Goal: Task Accomplishment & Management: Manage account settings

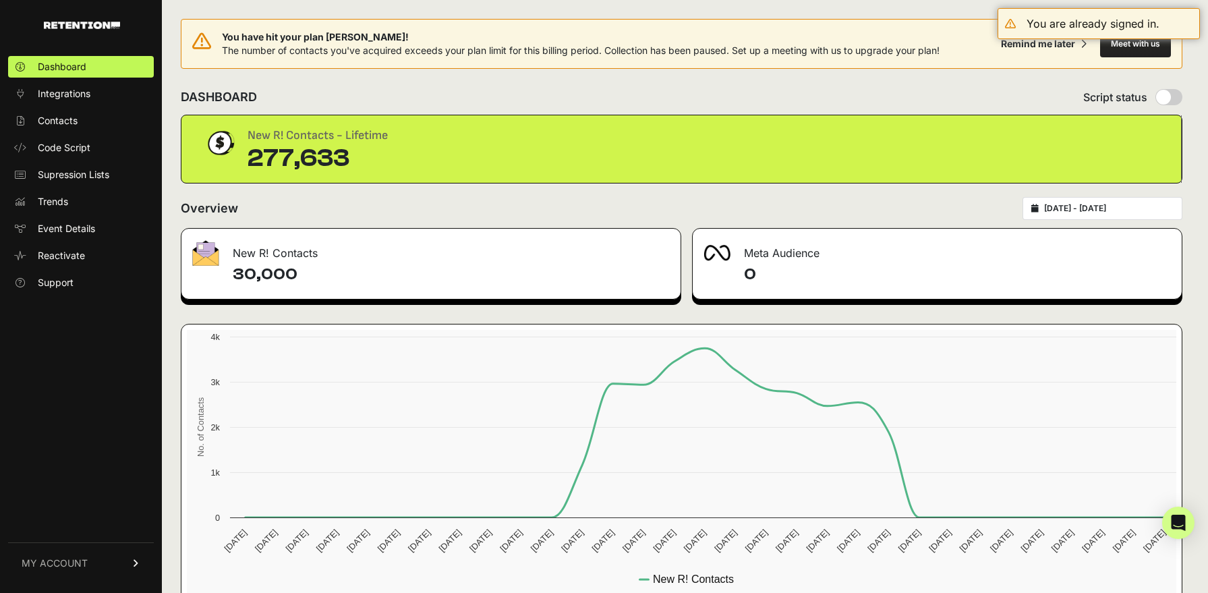
click at [84, 564] on span "MY ACCOUNT" at bounding box center [55, 562] width 66 height 13
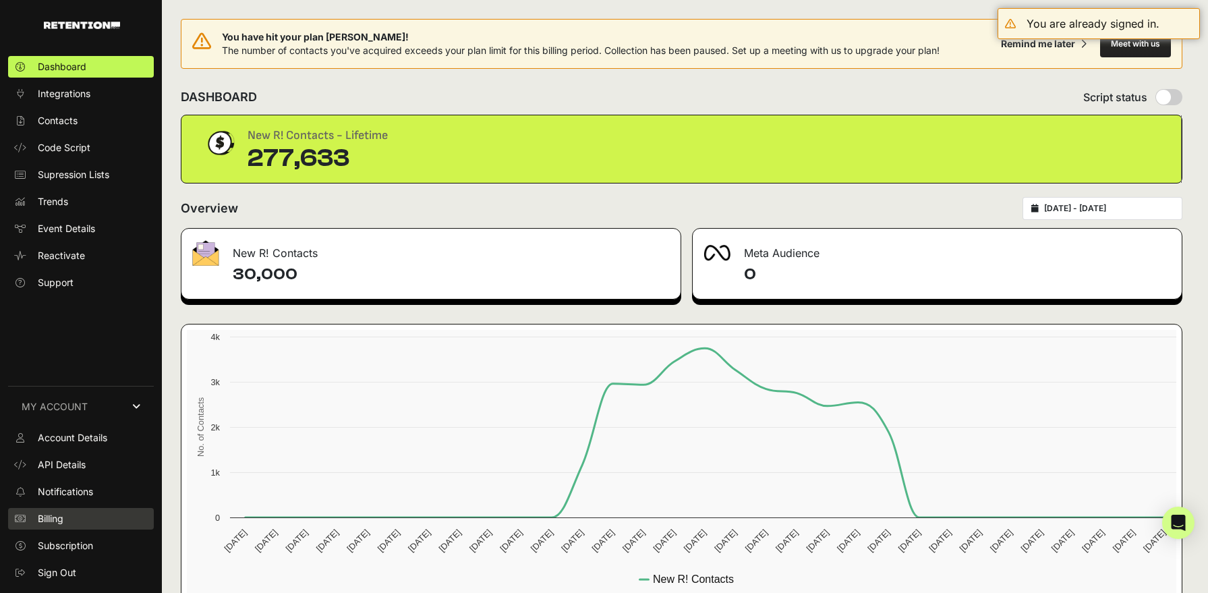
click at [74, 512] on link "Billing" at bounding box center [81, 519] width 146 height 22
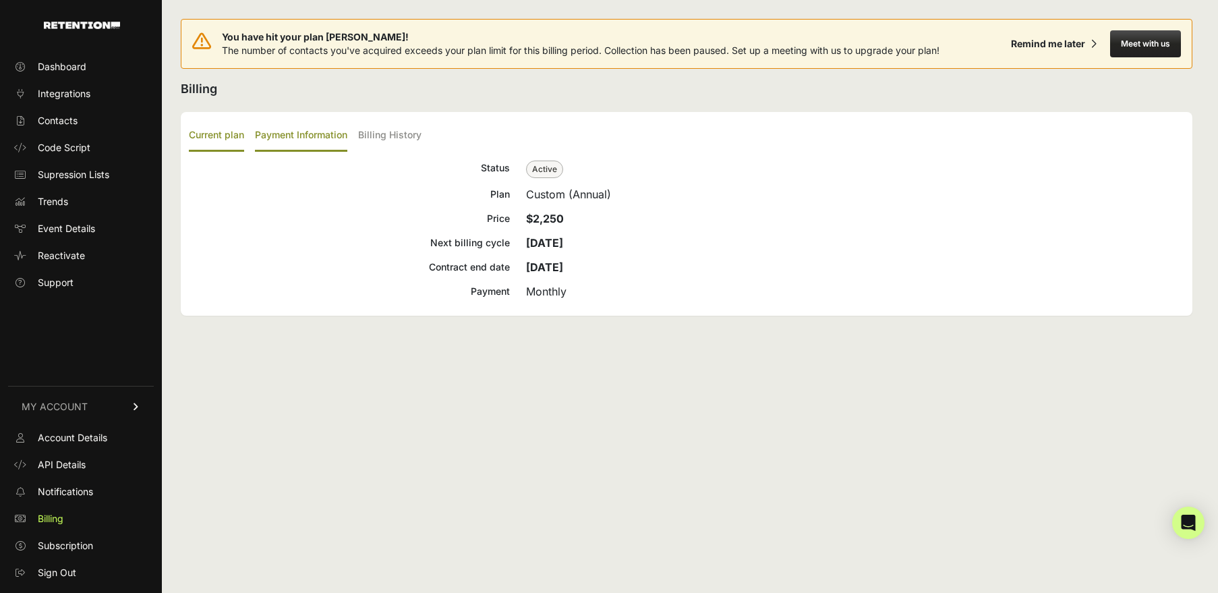
click at [300, 131] on label "Payment Information" at bounding box center [301, 136] width 92 height 32
click at [0, 0] on input "Payment Information" at bounding box center [0, 0] width 0 height 0
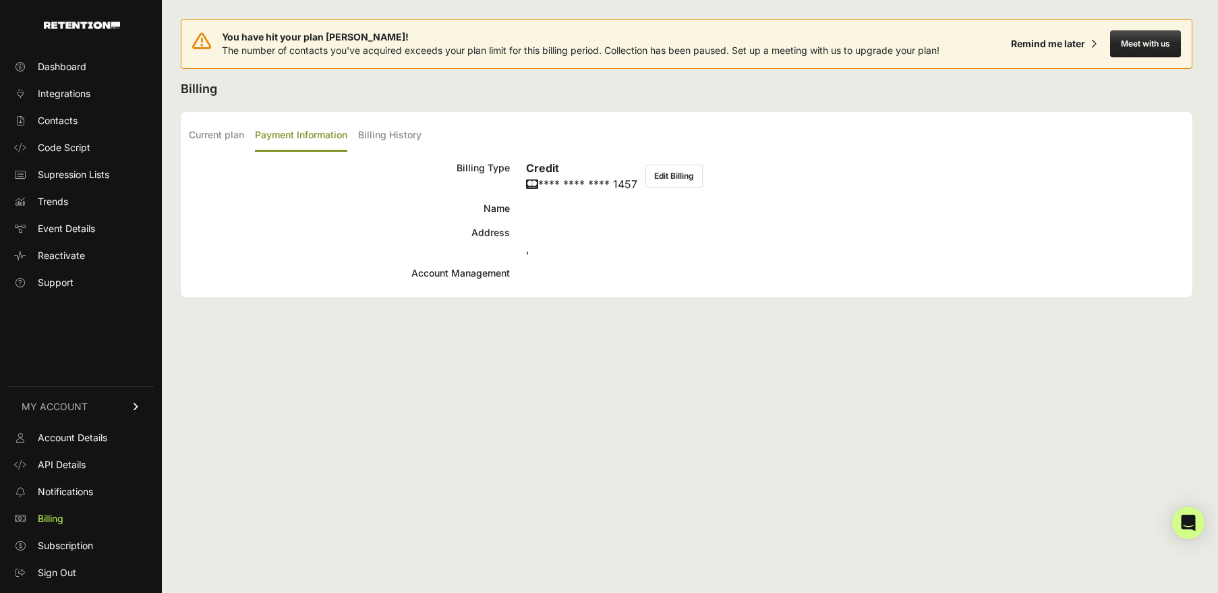
click at [405, 118] on div "Current plan Payment Information Billing History Status Active Plan Custom (Ann…" at bounding box center [687, 204] width 1012 height 185
click at [405, 130] on label "Billing History" at bounding box center [389, 136] width 63 height 32
click at [0, 0] on input "Billing History" at bounding box center [0, 0] width 0 height 0
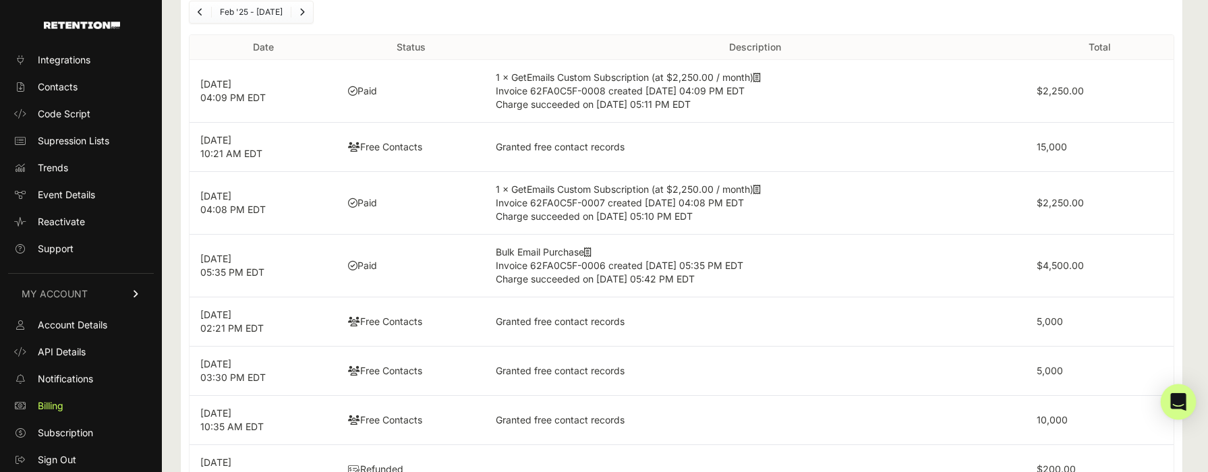
scroll to position [158, 0]
drag, startPoint x: 1037, startPoint y: 202, endPoint x: 1119, endPoint y: 202, distance: 81.6
click at [1119, 202] on td "$2,250.00" at bounding box center [1100, 204] width 148 height 63
copy label "$2,250.00"
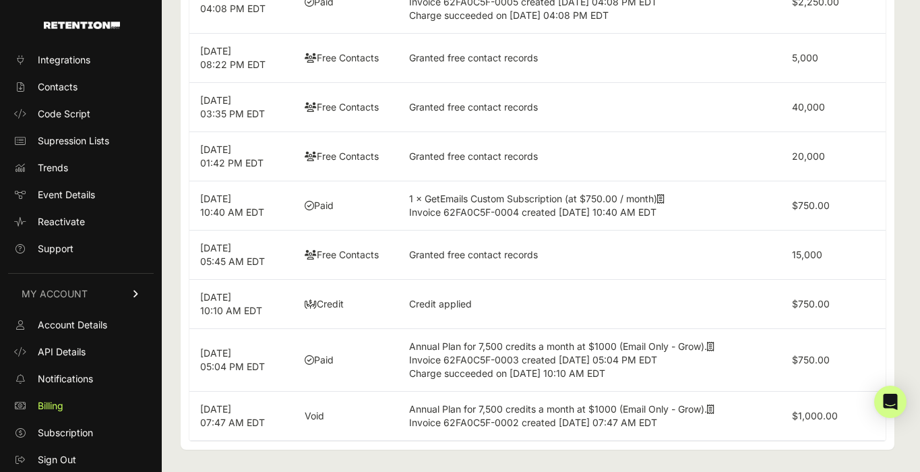
scroll to position [697, 0]
